Goal: Obtain resource: Obtain resource

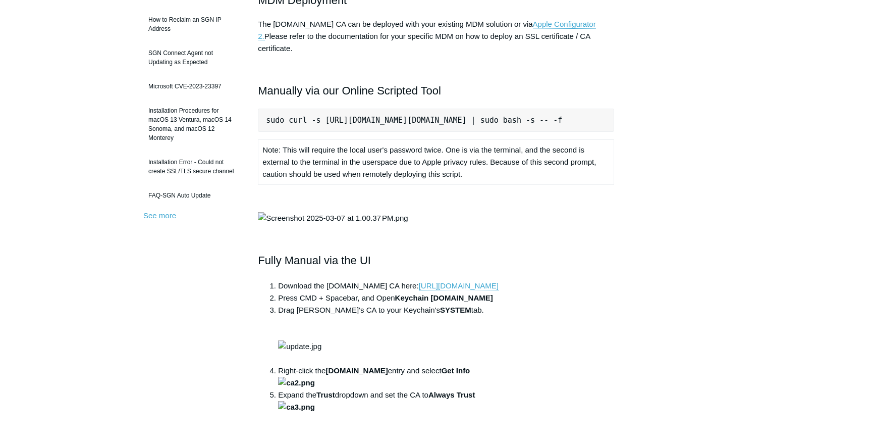
scroll to position [246, 0]
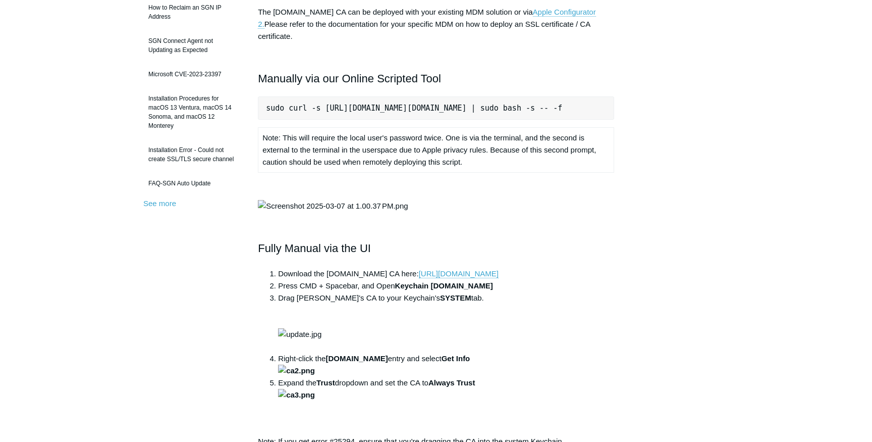
click at [266, 97] on pre "sudo curl -s [URL][DOMAIN_NAME][DOMAIN_NAME] | sudo bash -s -- -f" at bounding box center [436, 107] width 356 height 23
drag, startPoint x: 265, startPoint y: 97, endPoint x: 625, endPoint y: 96, distance: 359.5
click at [625, 96] on article "macOS SSL Inspection Certificate Follow Not yet followed by anyone macOS device…" at bounding box center [436, 339] width 387 height 989
copy pre "sudo curl -s [URL][DOMAIN_NAME][DOMAIN_NAME] | sudo bash -s -- -f"
